Goal: Information Seeking & Learning: Learn about a topic

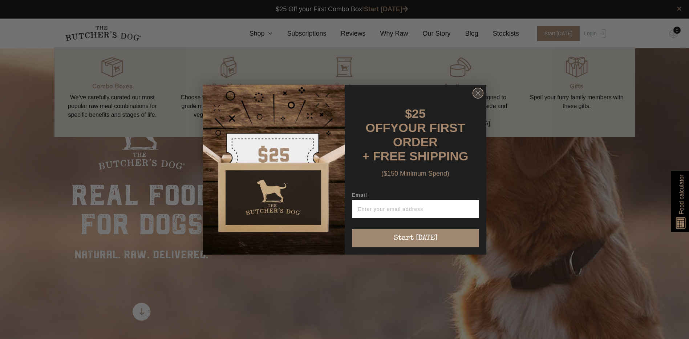
click at [482, 98] on icon "Close dialog" at bounding box center [478, 93] width 11 height 11
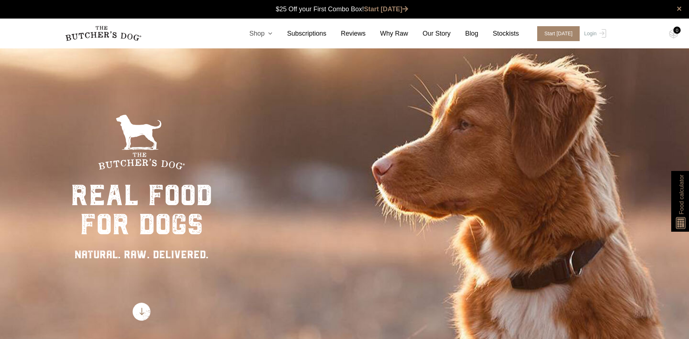
click at [273, 36] on icon at bounding box center [269, 33] width 8 height 7
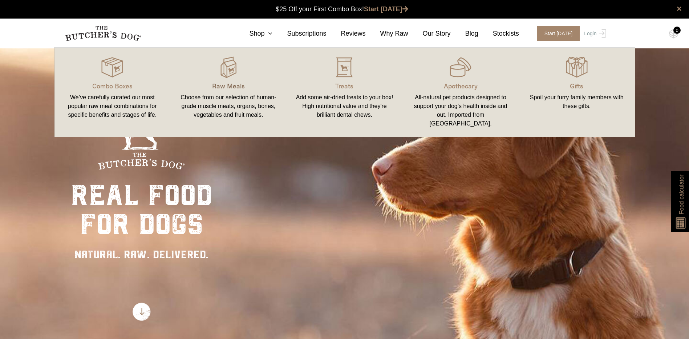
click at [234, 86] on p "Raw Meals" at bounding box center [228, 86] width 99 height 10
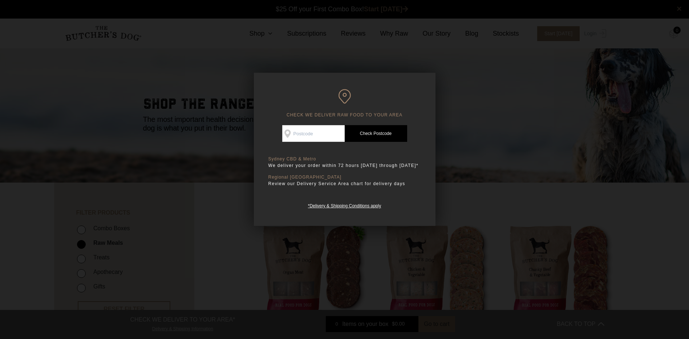
click at [584, 142] on div at bounding box center [344, 169] width 689 height 339
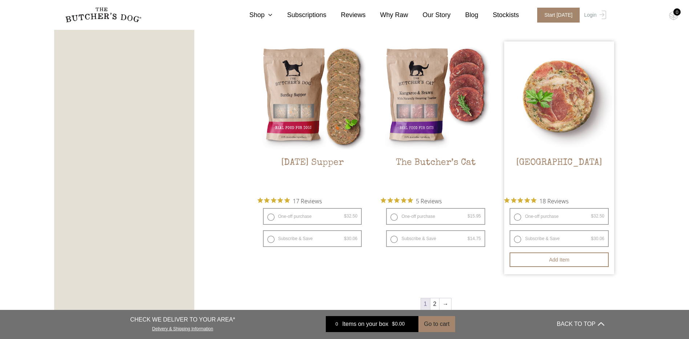
scroll to position [872, 0]
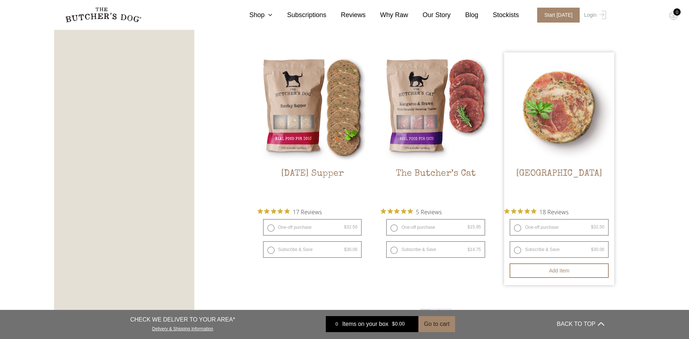
click at [553, 90] on img at bounding box center [559, 107] width 110 height 110
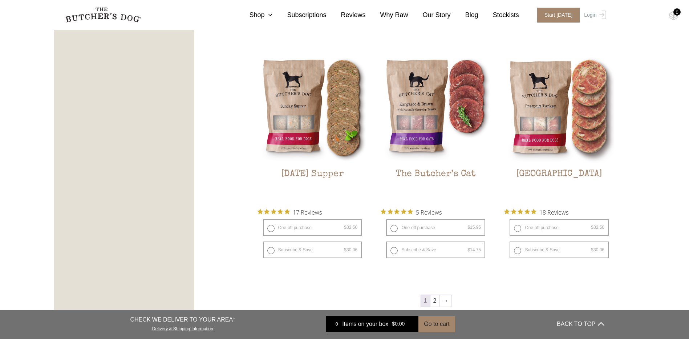
scroll to position [908, 0]
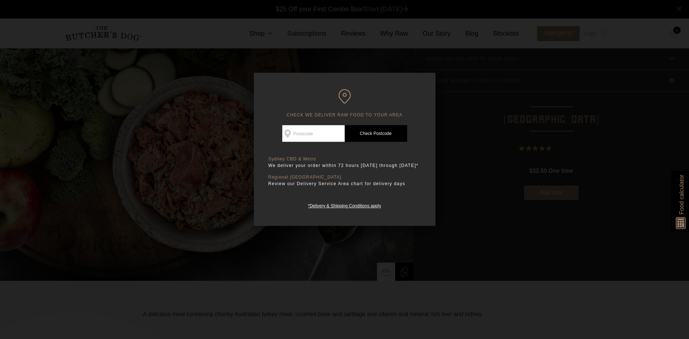
click at [545, 184] on div at bounding box center [344, 169] width 689 height 339
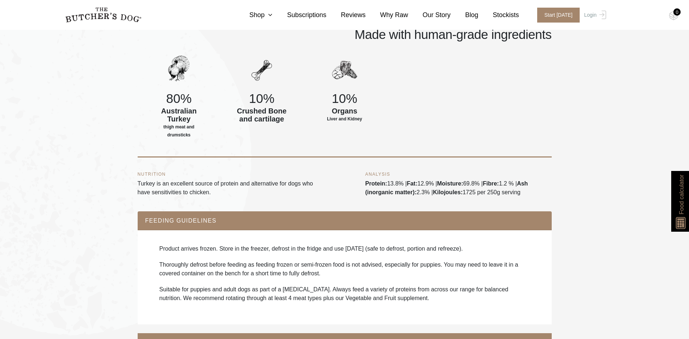
scroll to position [400, 0]
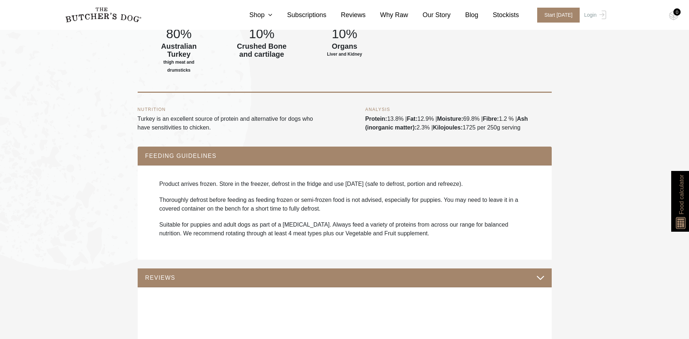
drag, startPoint x: 524, startPoint y: 120, endPoint x: 363, endPoint y: 112, distance: 160.4
click at [363, 112] on div "NUTRITION Turkey is an excellent source of protein and alternative for dogs who…" at bounding box center [345, 120] width 414 height 54
drag, startPoint x: 363, startPoint y: 112, endPoint x: 344, endPoint y: 130, distance: 26.7
click at [344, 130] on div "NUTRITION Turkey is an excellent source of protein and alternative for dogs who…" at bounding box center [345, 120] width 414 height 54
drag, startPoint x: 430, startPoint y: 120, endPoint x: 362, endPoint y: 117, distance: 68.4
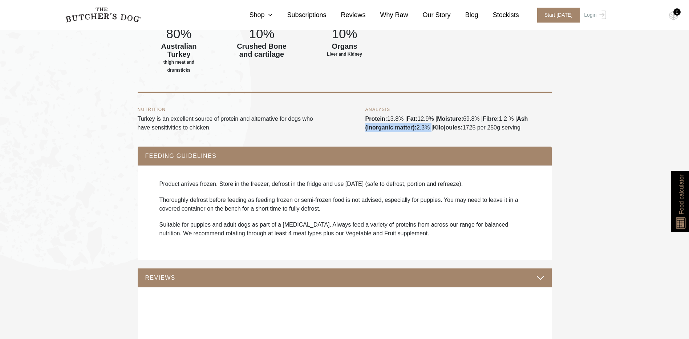
click at [362, 117] on div "NUTRITION Turkey is an excellent source of protein and alternative for dogs who…" at bounding box center [345, 120] width 414 height 54
drag, startPoint x: 362, startPoint y: 117, endPoint x: 312, endPoint y: 119, distance: 49.1
click at [312, 119] on p "Turkey is an excellent source of protein and alternative for dogs who have sens…" at bounding box center [231, 122] width 186 height 17
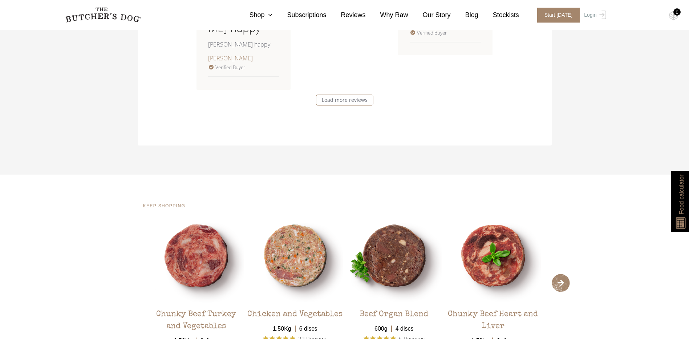
scroll to position [1253, 0]
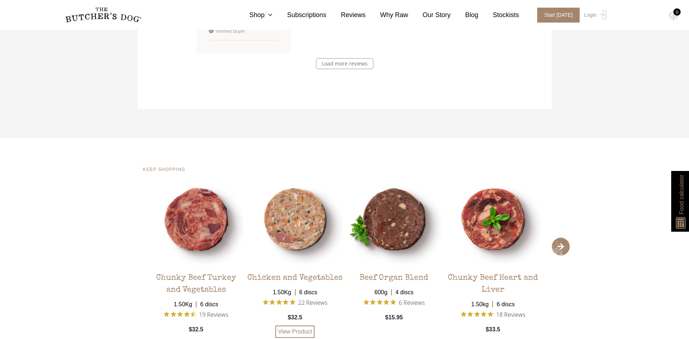
click at [293, 218] on img at bounding box center [295, 220] width 96 height 96
click at [293, 223] on img at bounding box center [295, 220] width 96 height 96
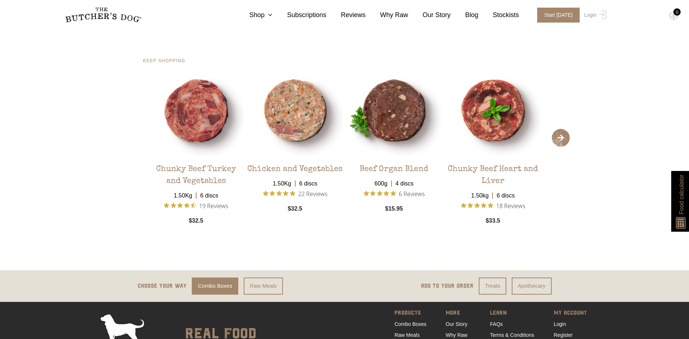
scroll to position [1362, 0]
click at [298, 228] on link "View Product" at bounding box center [294, 222] width 39 height 12
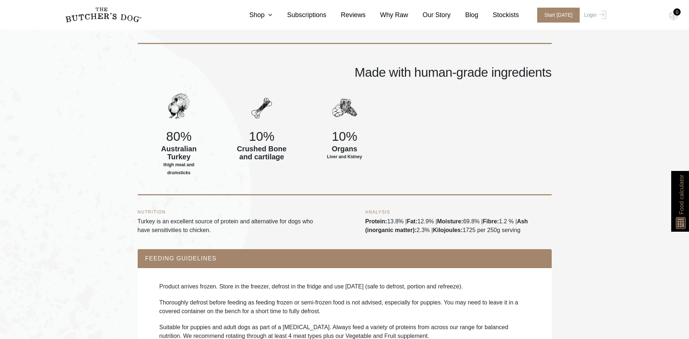
scroll to position [363, 0]
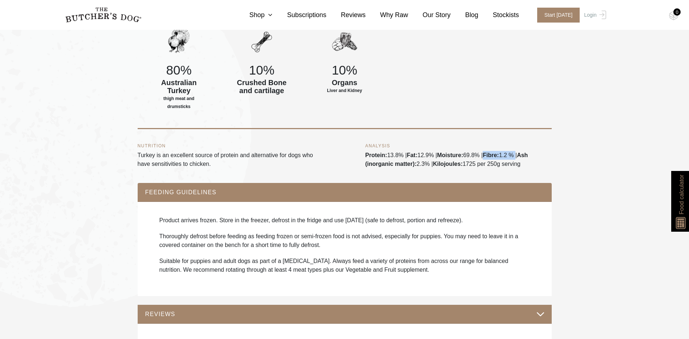
drag, startPoint x: 488, startPoint y: 146, endPoint x: 516, endPoint y: 147, distance: 28.0
click at [516, 147] on div "ANALYSIS Protein: 13.8% | Fat: 12.9% | Moisture: 69.8% | Fibre: 1.2 % | Ash (in…" at bounding box center [459, 156] width 186 height 25
drag, startPoint x: 516, startPoint y: 147, endPoint x: 510, endPoint y: 150, distance: 7.0
click at [510, 150] on div "ANALYSIS Protein: 13.8% | Fat: 12.9% | Moisture: 69.8% | Fibre: 1.2 % | Ash (in…" at bounding box center [459, 156] width 186 height 25
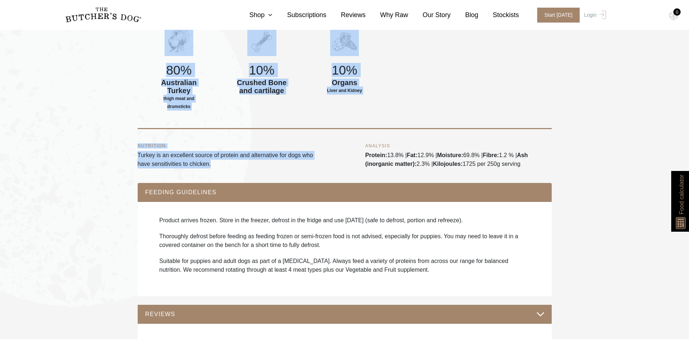
drag, startPoint x: 217, startPoint y: 158, endPoint x: 136, endPoint y: 152, distance: 81.2
click at [258, 166] on div "NUTRITION Turkey is an excellent source of protein and alternative for dogs who…" at bounding box center [345, 156] width 414 height 54
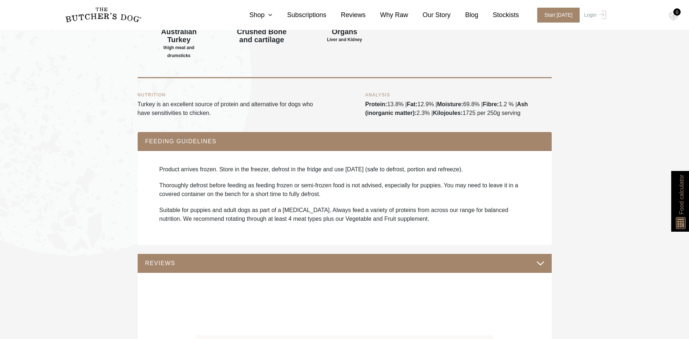
scroll to position [436, 0]
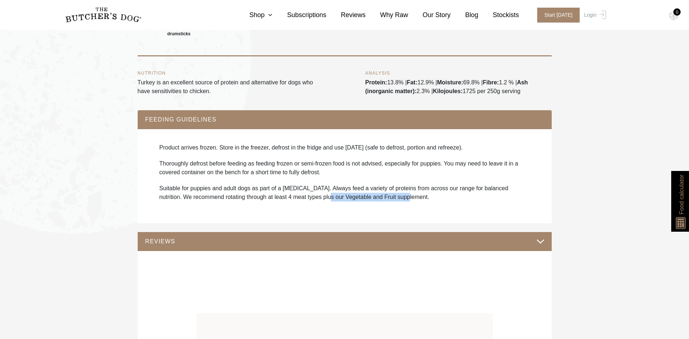
drag, startPoint x: 396, startPoint y: 190, endPoint x: 314, endPoint y: 191, distance: 81.4
click at [314, 191] on p "Suitable for puppies and adult dogs as part of a raw diet. Always feed a variet…" at bounding box center [345, 192] width 371 height 17
drag, startPoint x: 314, startPoint y: 191, endPoint x: 293, endPoint y: 195, distance: 22.3
click at [293, 195] on div "Product arrives frozen. Store in the freezer, defrost in the fridge and use wit…" at bounding box center [345, 176] width 400 height 80
drag, startPoint x: 365, startPoint y: 64, endPoint x: 392, endPoint y: 65, distance: 27.3
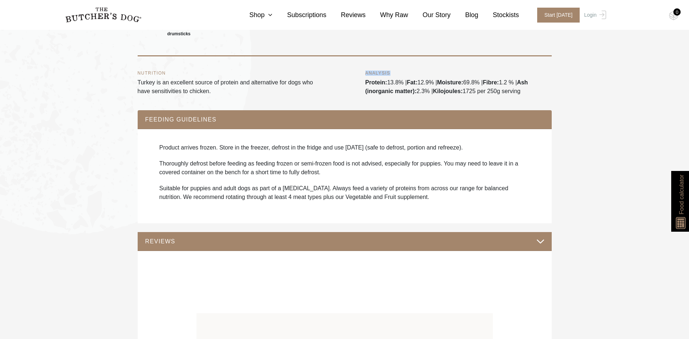
click at [392, 71] on h5 "ANALYSIS" at bounding box center [459, 73] width 186 height 4
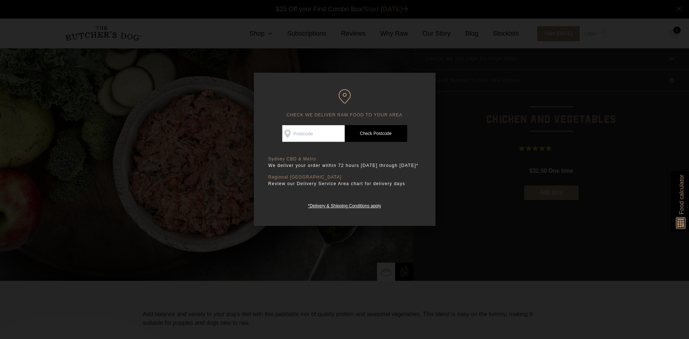
click at [548, 166] on div at bounding box center [344, 169] width 689 height 339
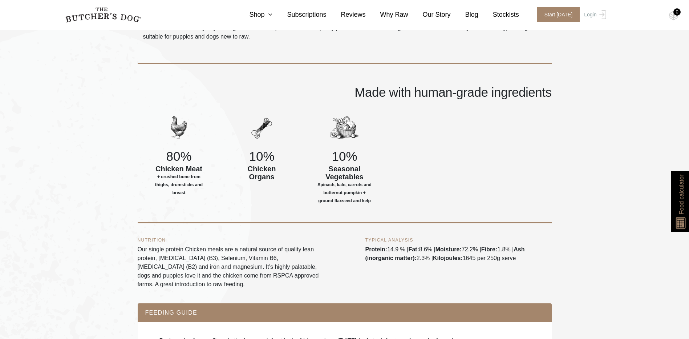
scroll to position [291, 0]
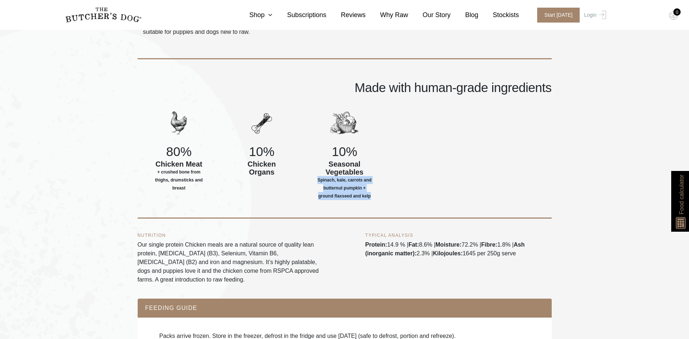
drag, startPoint x: 371, startPoint y: 196, endPoint x: 313, endPoint y: 178, distance: 61.3
click at [313, 178] on div "10% Seasonal Vegetables Spinach, kale, carrots and butternut pumpkin + ground f…" at bounding box center [344, 155] width 83 height 94
click at [211, 184] on div "80% Chicken Meat + crushed bone from thighs, drumsticks and breast" at bounding box center [179, 155] width 83 height 94
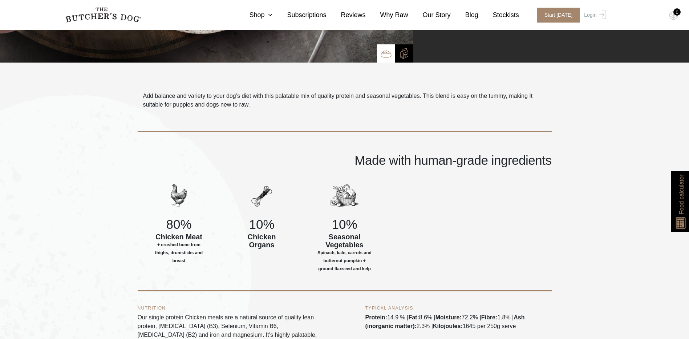
scroll to position [327, 0]
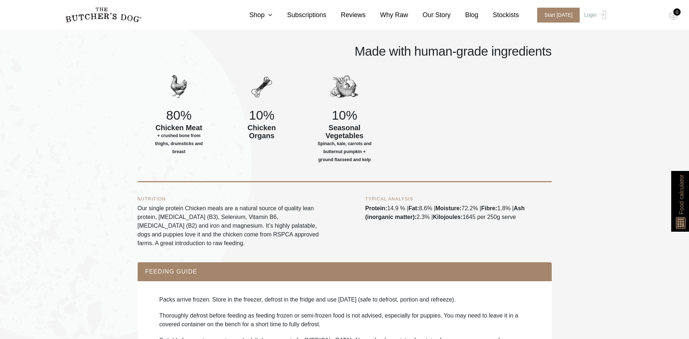
click at [343, 181] on div "80% Chicken Meat + crushed bone from thighs, drumsticks and breast 10% Chicken …" at bounding box center [345, 127] width 414 height 110
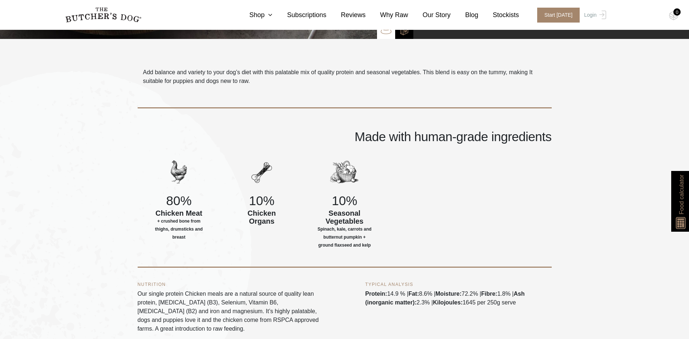
scroll to position [254, 0]
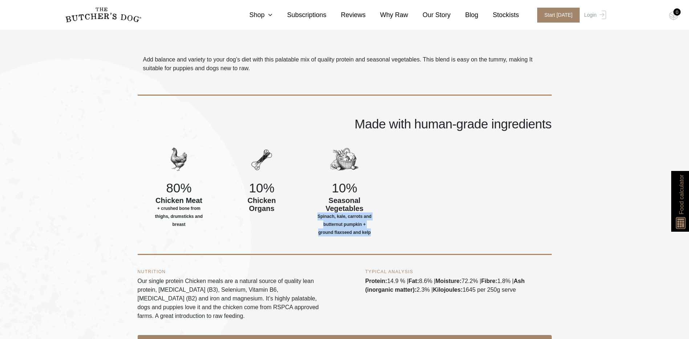
drag, startPoint x: 374, startPoint y: 234, endPoint x: 320, endPoint y: 216, distance: 56.3
click at [320, 216] on div "10% Seasonal Vegetables Spinach, kale, carrots and butternut pumpkin + ground f…" at bounding box center [344, 192] width 83 height 94
click at [320, 216] on span "Spinach, kale, carrots and butternut pumpkin + ground flaxseed and kelp" at bounding box center [345, 224] width 55 height 24
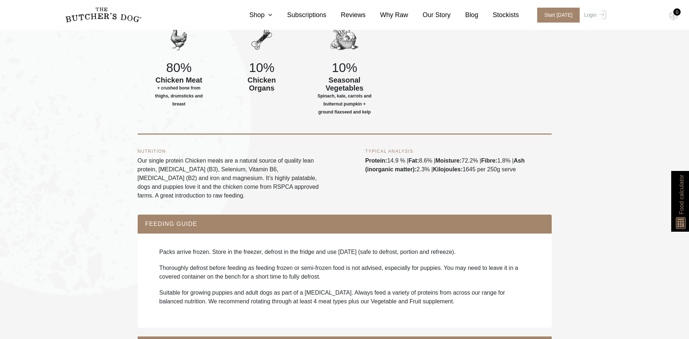
scroll to position [400, 0]
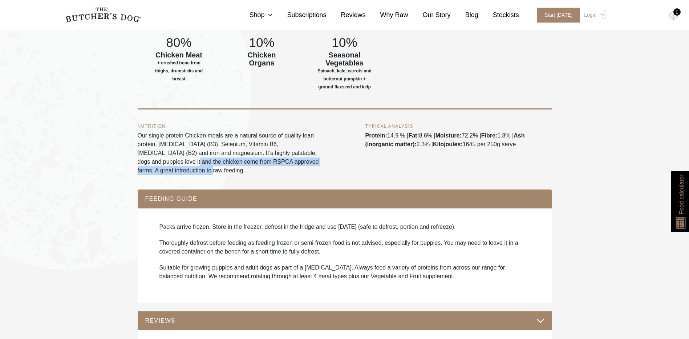
drag, startPoint x: 177, startPoint y: 173, endPoint x: 145, endPoint y: 163, distance: 33.2
click at [145, 163] on p "Our single protein Chicken meals are a natural source of quality lean protein, …" at bounding box center [231, 153] width 186 height 44
drag, startPoint x: 145, startPoint y: 163, endPoint x: 174, endPoint y: 178, distance: 32.0
click at [174, 178] on div "NUTRITION Our single protein Chicken meals are a natural source of quality lean…" at bounding box center [345, 149] width 414 height 80
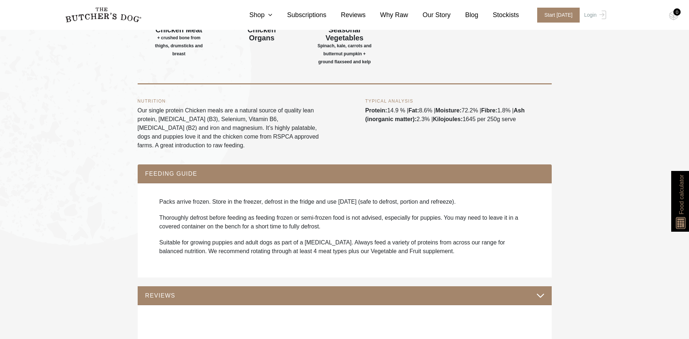
scroll to position [436, 0]
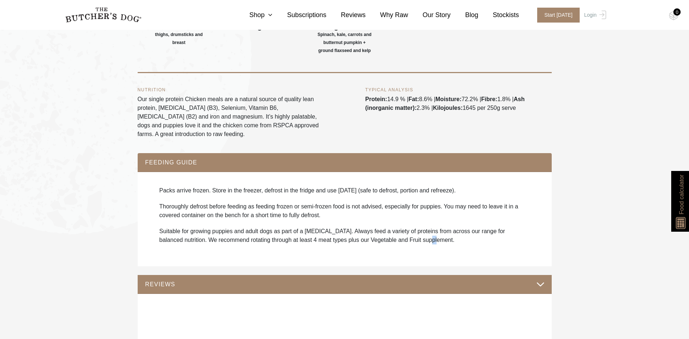
drag, startPoint x: 413, startPoint y: 241, endPoint x: 402, endPoint y: 238, distance: 11.6
click at [402, 238] on p "Suitable for growing puppies and adult dogs as part of a raw diet. Always feed …" at bounding box center [345, 235] width 371 height 17
click at [189, 242] on p "Suitable for growing puppies and adult dogs as part of a raw diet. Always feed …" at bounding box center [345, 235] width 371 height 17
drag, startPoint x: 162, startPoint y: 242, endPoint x: 313, endPoint y: 242, distance: 151.5
click at [313, 242] on p "Suitable for growing puppies and adult dogs as part of a raw diet. Always feed …" at bounding box center [345, 235] width 371 height 17
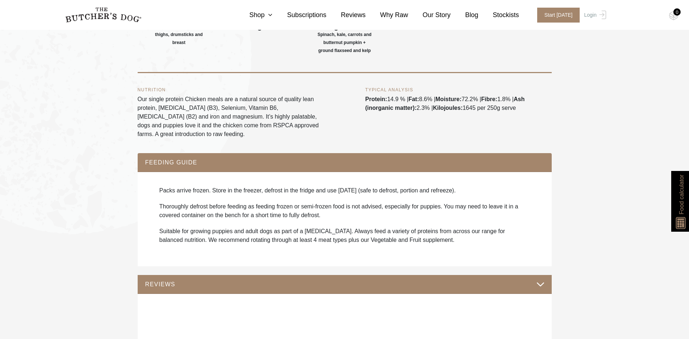
click at [410, 240] on p "Suitable for growing puppies and adult dogs as part of a raw diet. Always feed …" at bounding box center [345, 235] width 371 height 17
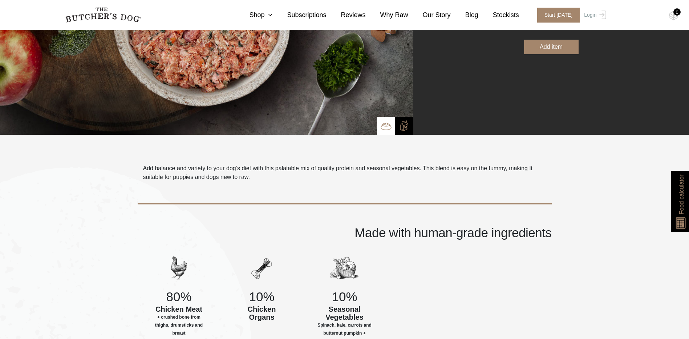
scroll to position [145, 0]
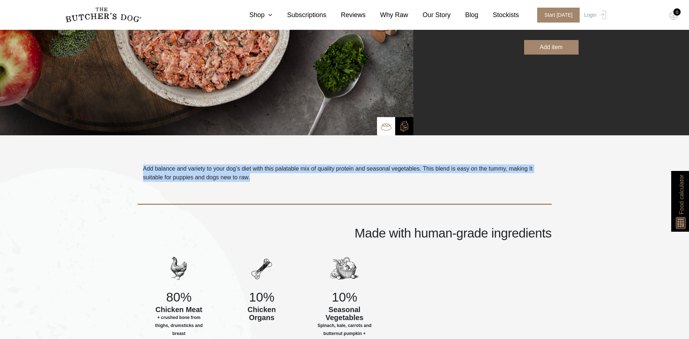
drag, startPoint x: 264, startPoint y: 177, endPoint x: 127, endPoint y: 170, distance: 136.8
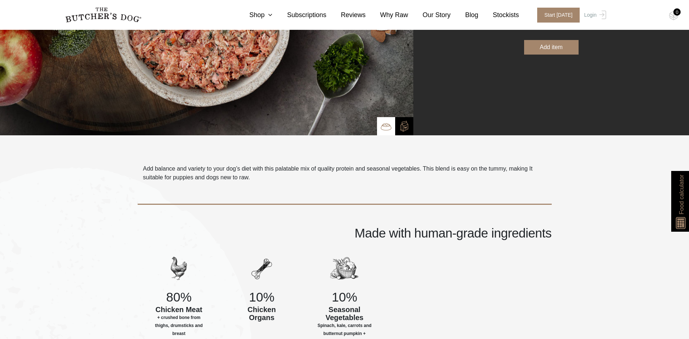
click at [333, 187] on div "Made with human-grade ingredients" at bounding box center [345, 214] width 414 height 65
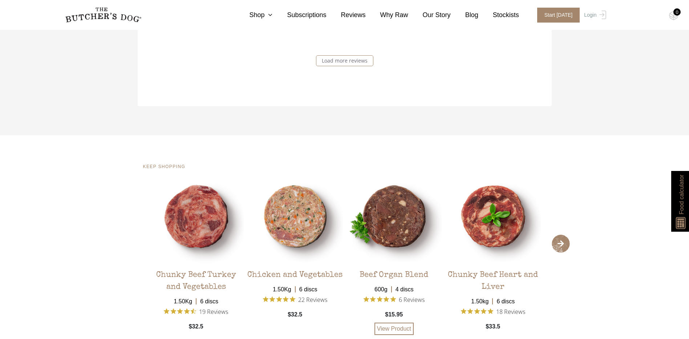
scroll to position [1381, 0]
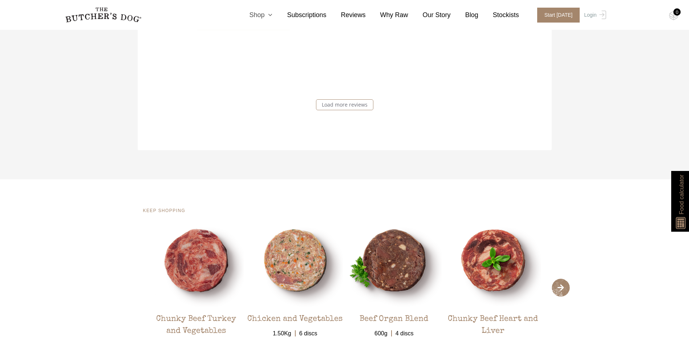
click at [273, 15] on icon at bounding box center [269, 15] width 8 height 7
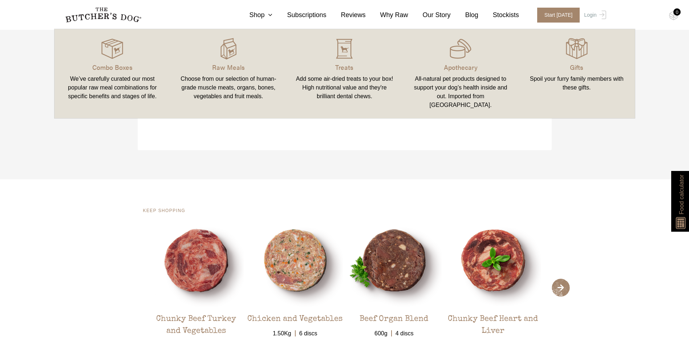
click at [94, 89] on div "We’ve carefully curated our most popular raw meal combinations for specific ben…" at bounding box center [112, 87] width 99 height 26
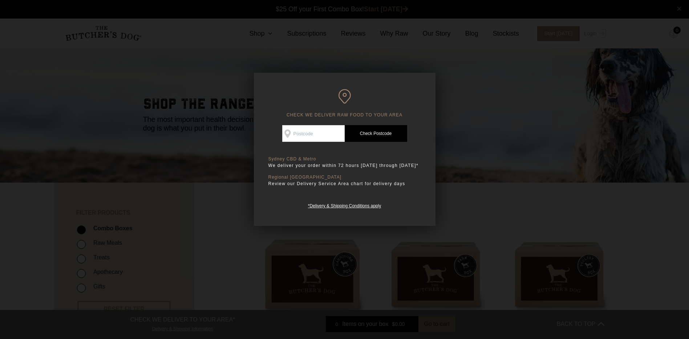
click at [567, 206] on div at bounding box center [344, 169] width 689 height 339
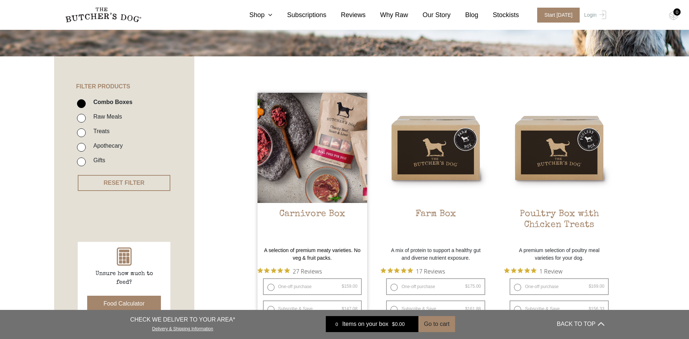
scroll to position [182, 0]
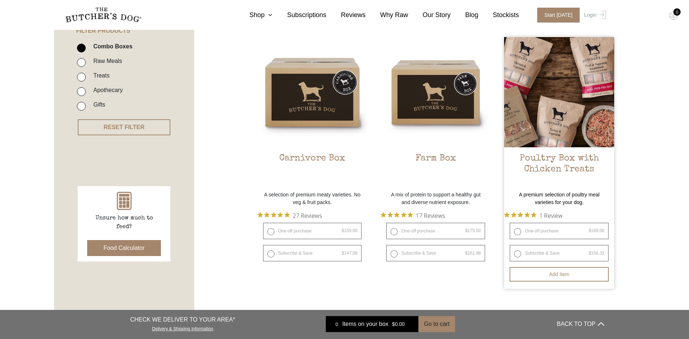
click at [561, 110] on img at bounding box center [559, 92] width 110 height 110
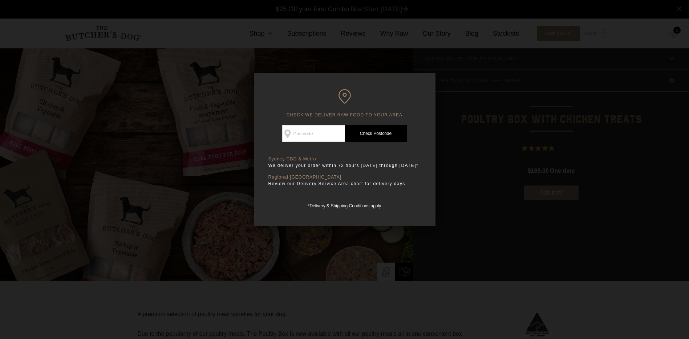
click at [545, 197] on div at bounding box center [344, 169] width 689 height 339
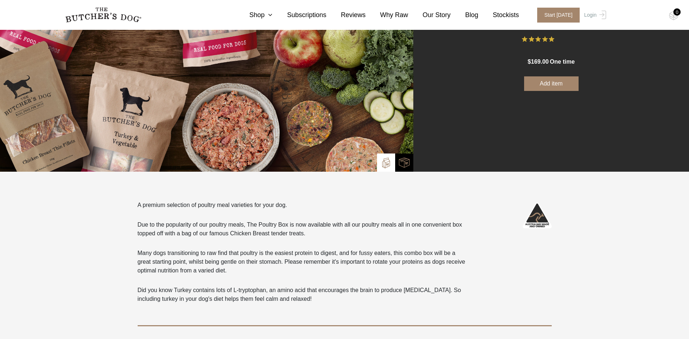
scroll to position [182, 0]
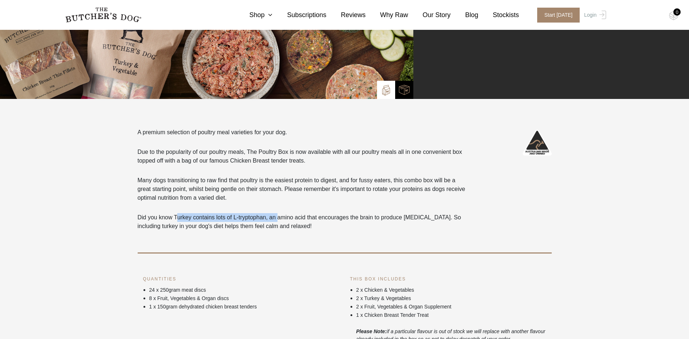
drag, startPoint x: 178, startPoint y: 217, endPoint x: 278, endPoint y: 217, distance: 99.9
click at [278, 217] on p "Did you know Turkey contains lots of L-tryptophan, an amino acid that encourage…" at bounding box center [303, 221] width 331 height 17
drag, startPoint x: 278, startPoint y: 217, endPoint x: 262, endPoint y: 222, distance: 16.6
click at [262, 222] on p "Did you know Turkey contains lots of L-tryptophan, an amino acid that encourage…" at bounding box center [303, 221] width 331 height 17
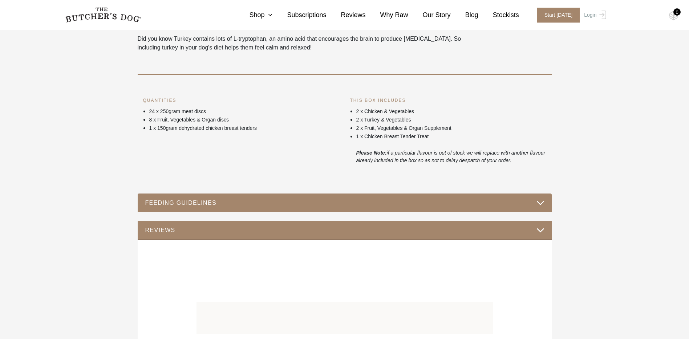
scroll to position [363, 0]
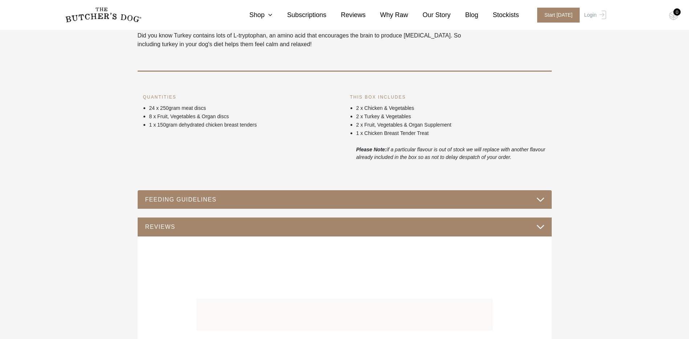
click at [205, 194] on div "FEEDING GUIDELINES" at bounding box center [345, 199] width 414 height 19
click at [214, 198] on button "FEEDING GUIDELINES" at bounding box center [345, 199] width 400 height 10
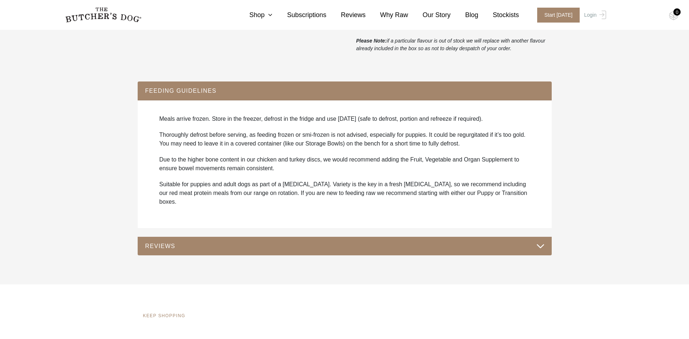
scroll to position [472, 0]
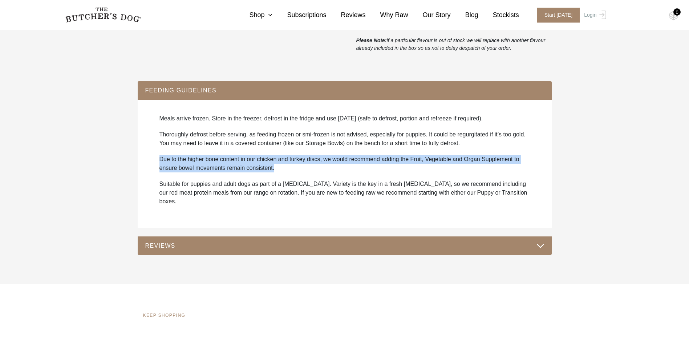
drag, startPoint x: 277, startPoint y: 167, endPoint x: 151, endPoint y: 157, distance: 126.5
click at [151, 157] on div "Meals arrive frozen. Store in the freezer, defrost in the fridge and use [DATE]…" at bounding box center [345, 163] width 400 height 113
click at [362, 166] on p "Due to the higher bone content in our chicken and turkey discs, we would recomm…" at bounding box center [345, 163] width 371 height 17
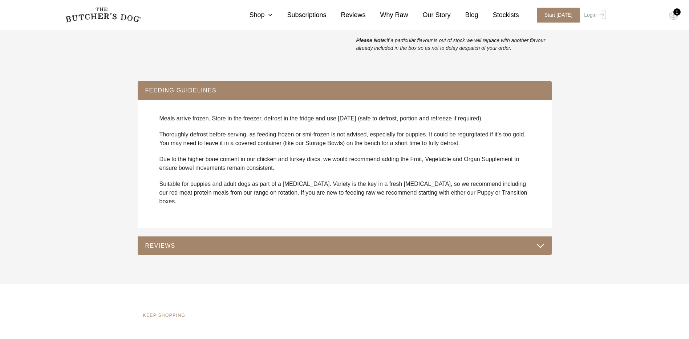
click at [474, 150] on div "Meals arrive frozen. Store in the freezer, defrost in the fridge and use [DATE]…" at bounding box center [345, 163] width 400 height 113
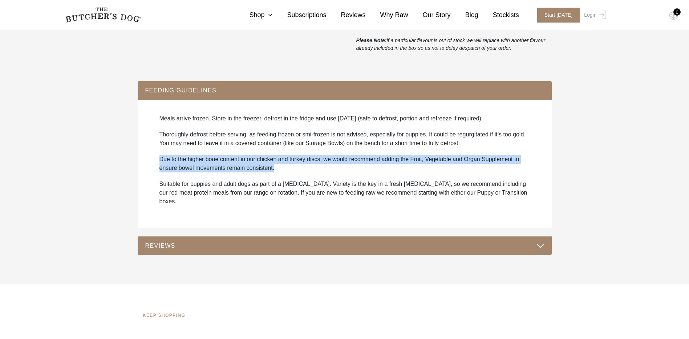
drag, startPoint x: 302, startPoint y: 170, endPoint x: 155, endPoint y: 156, distance: 147.5
click at [155, 156] on div "Meals arrive frozen. Store in the freezer, defrost in the fridge and use [DATE]…" at bounding box center [345, 163] width 400 height 113
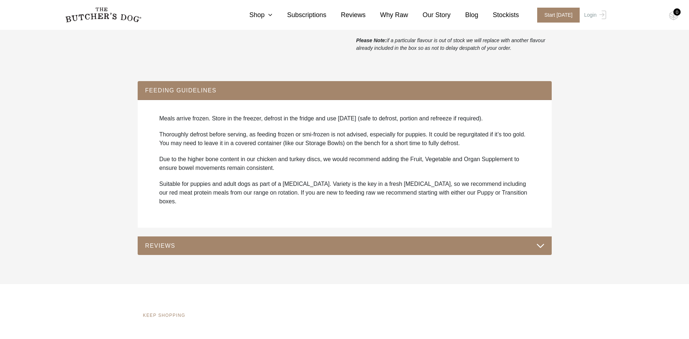
click at [299, 173] on div "Meals arrive frozen. Store in the freezer, defrost in the fridge and use [DATE]…" at bounding box center [345, 163] width 400 height 113
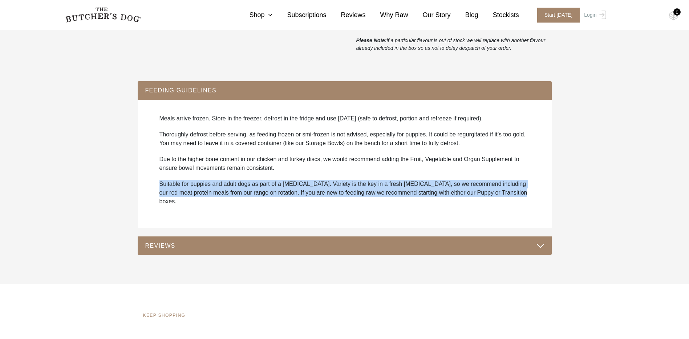
drag, startPoint x: 521, startPoint y: 195, endPoint x: 158, endPoint y: 183, distance: 363.2
click at [158, 183] on div "Meals arrive frozen. Store in the freezer, defrost in the fridge and use [DATE]…" at bounding box center [345, 163] width 400 height 113
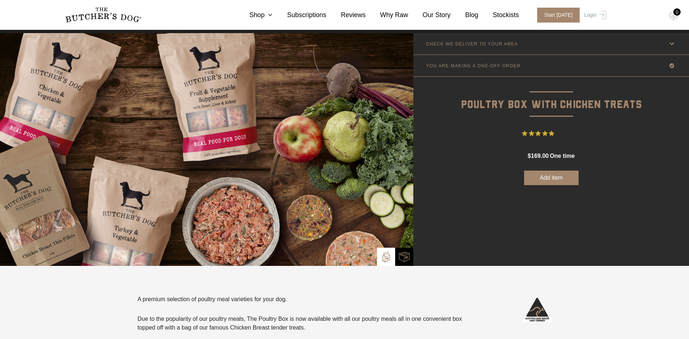
scroll to position [0, 0]
